Goal: Find specific page/section: Find specific page/section

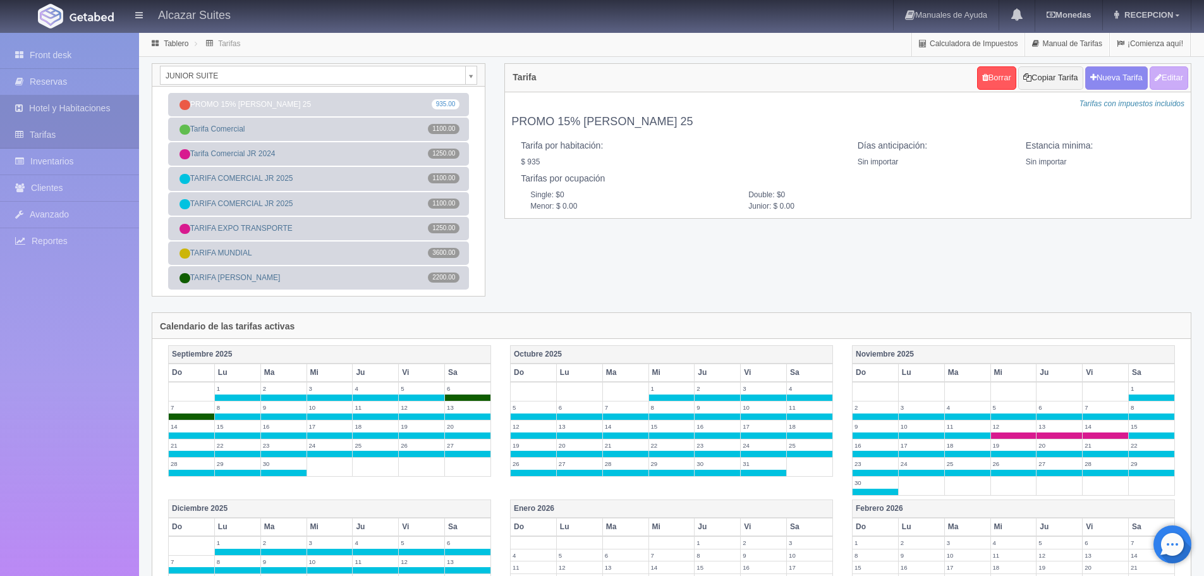
click at [80, 111] on link "Hotel y Habitaciones" at bounding box center [69, 108] width 139 height 26
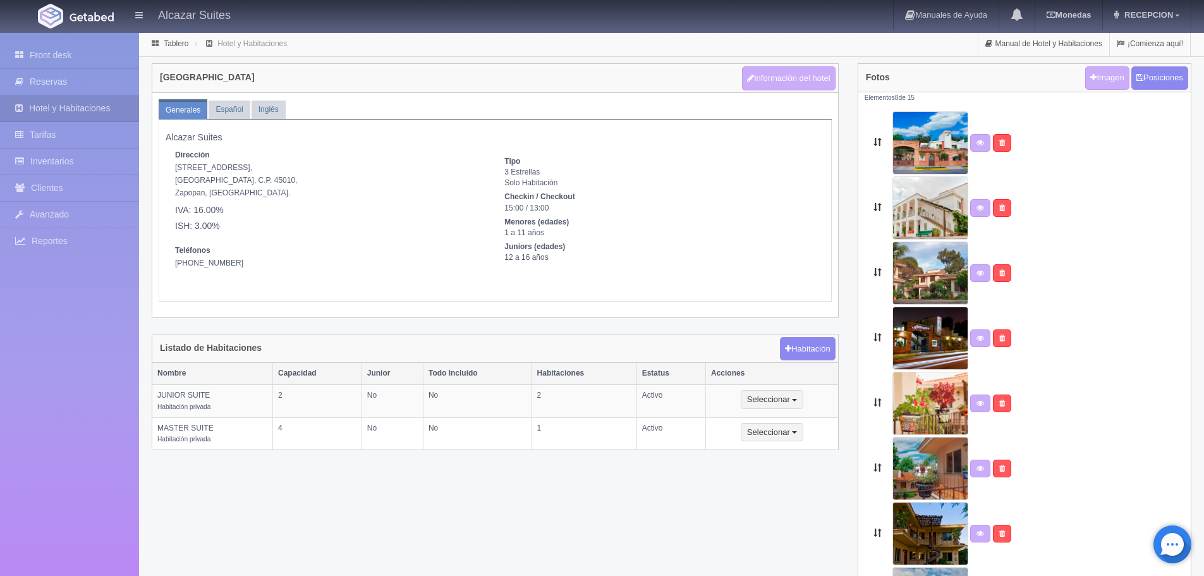
click at [82, 131] on link "Tarifas" at bounding box center [69, 135] width 139 height 26
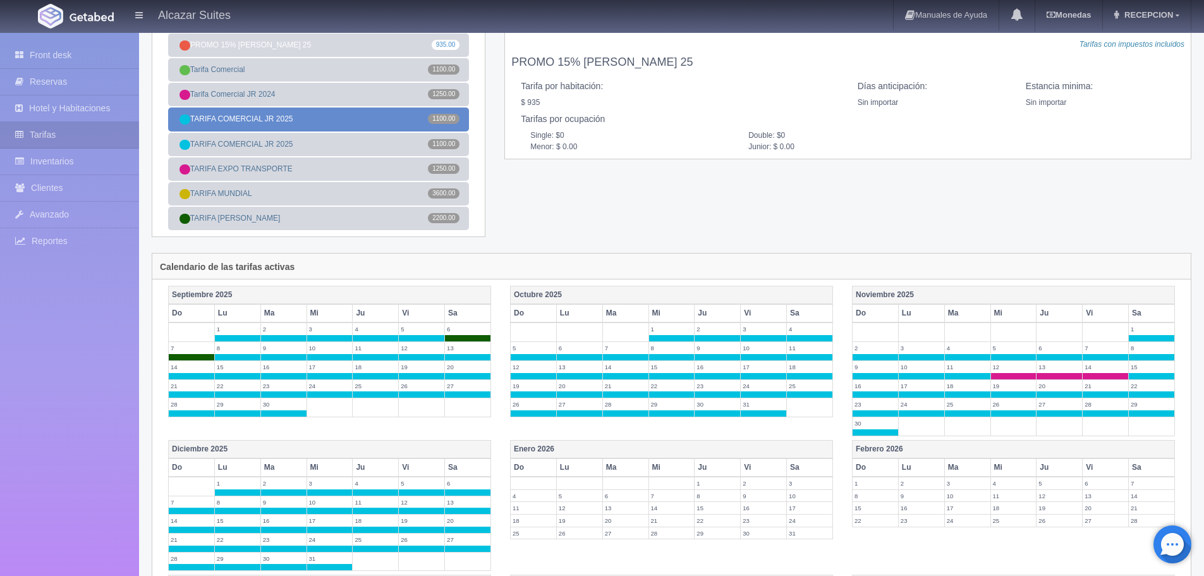
scroll to position [126, 0]
